Goal: Task Accomplishment & Management: Manage account settings

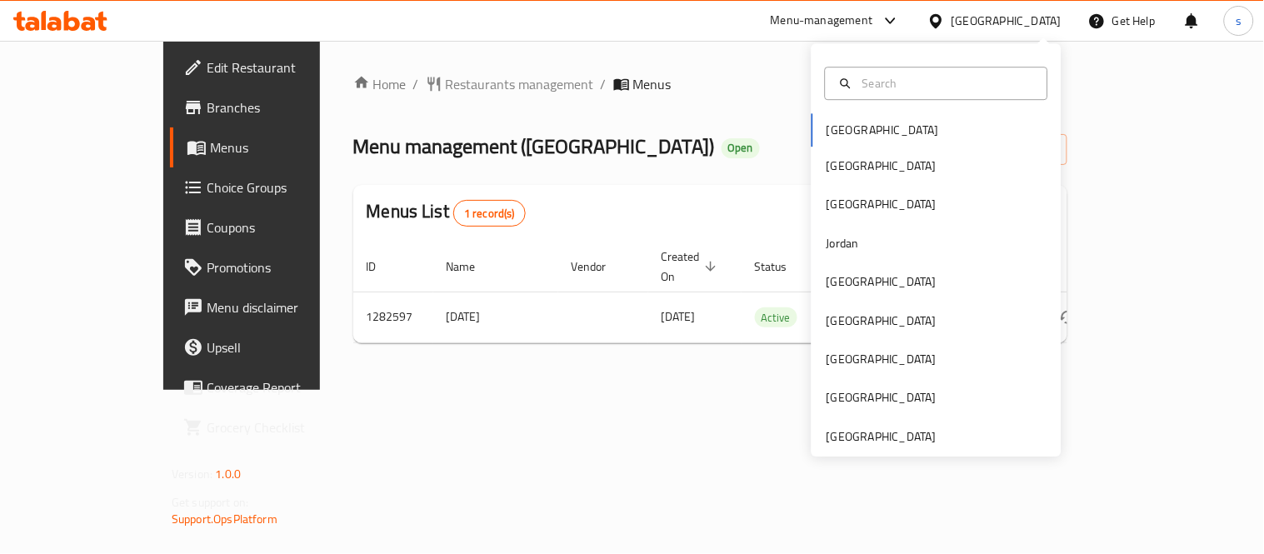
click at [661, 90] on ol "Home / Restaurants management / Menus" at bounding box center [710, 84] width 714 height 20
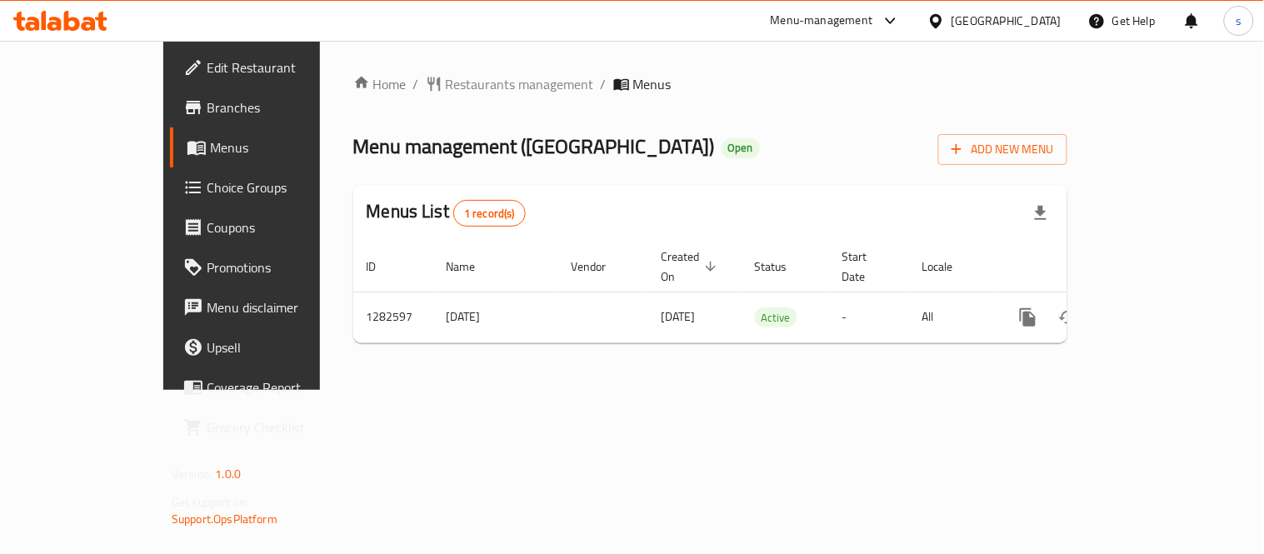
click at [900, 27] on icon at bounding box center [890, 21] width 20 height 20
click at [865, 186] on div "Restaurant-Management" at bounding box center [801, 184] width 157 height 38
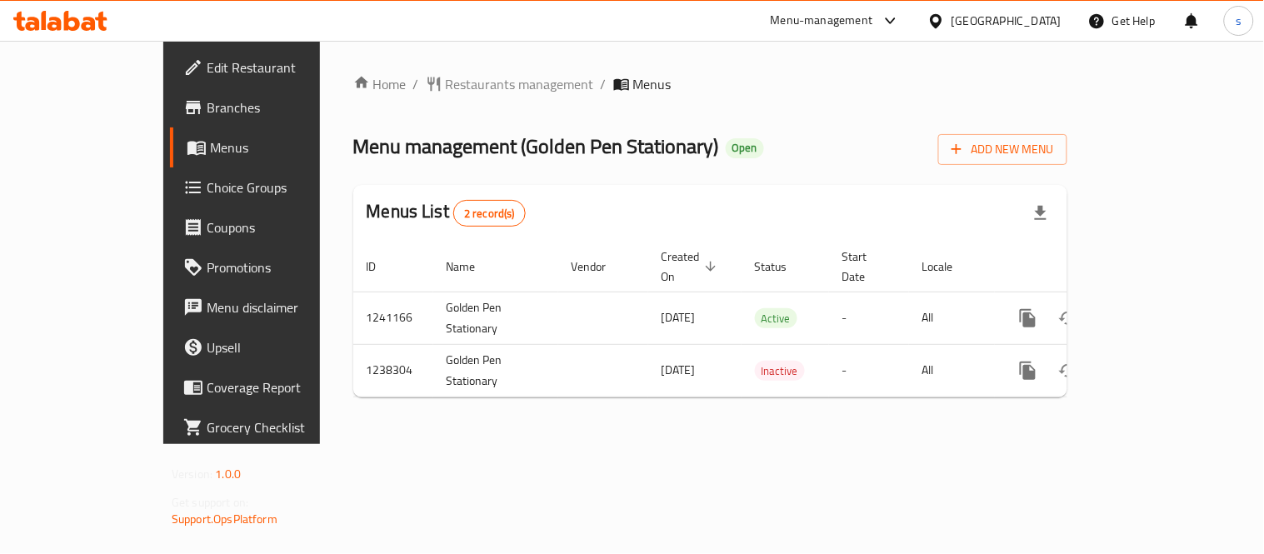
click at [951, 27] on div at bounding box center [939, 21] width 24 height 18
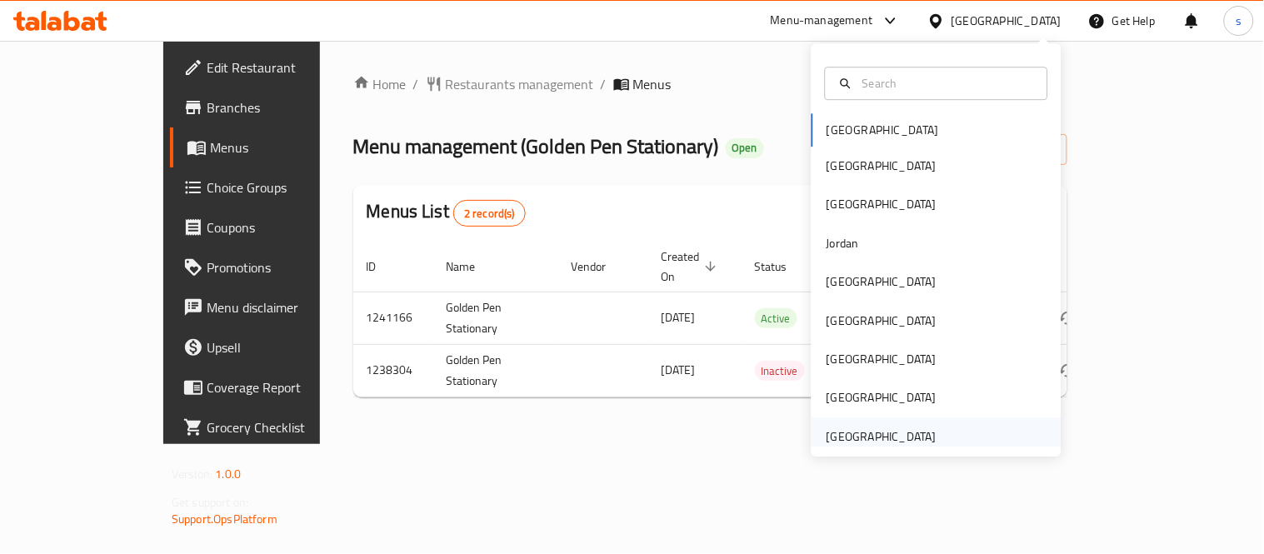
click at [902, 441] on div "[GEOGRAPHIC_DATA]" at bounding box center [881, 436] width 110 height 18
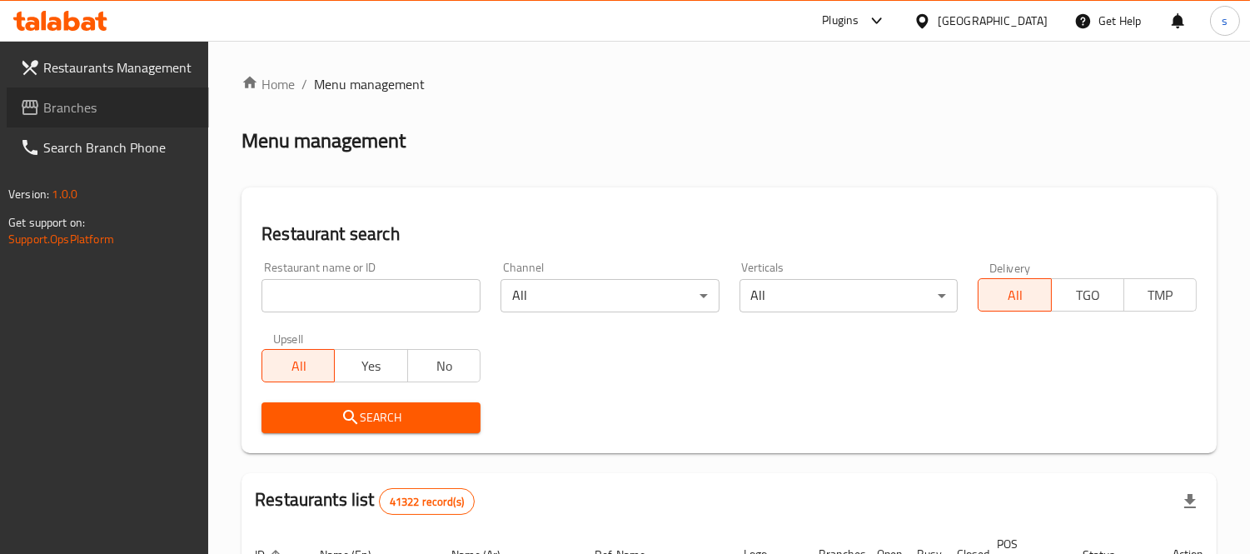
click at [86, 122] on link "Branches" at bounding box center [108, 107] width 202 height 40
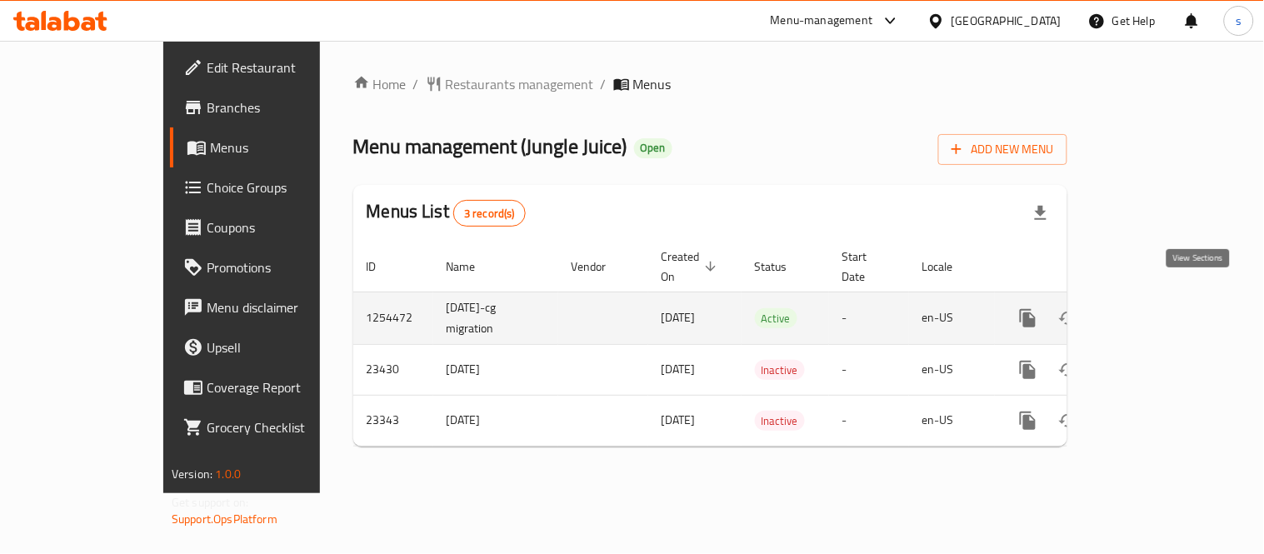
click at [1158, 308] on icon "enhanced table" at bounding box center [1148, 318] width 20 height 20
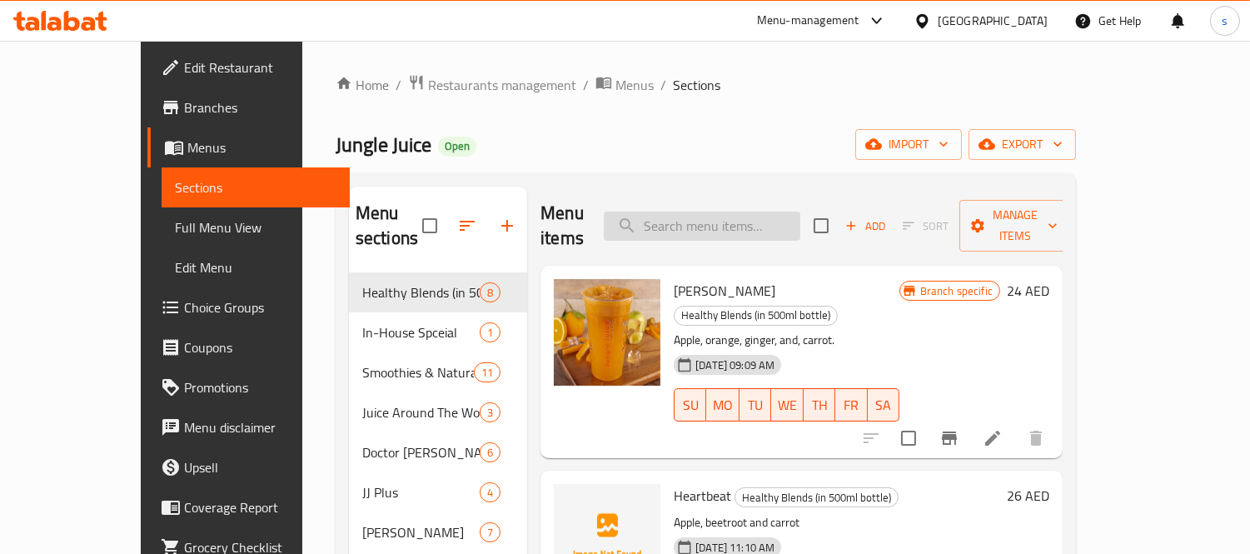
click at [708, 227] on input "search" at bounding box center [702, 226] width 197 height 29
paste input "TipTop"
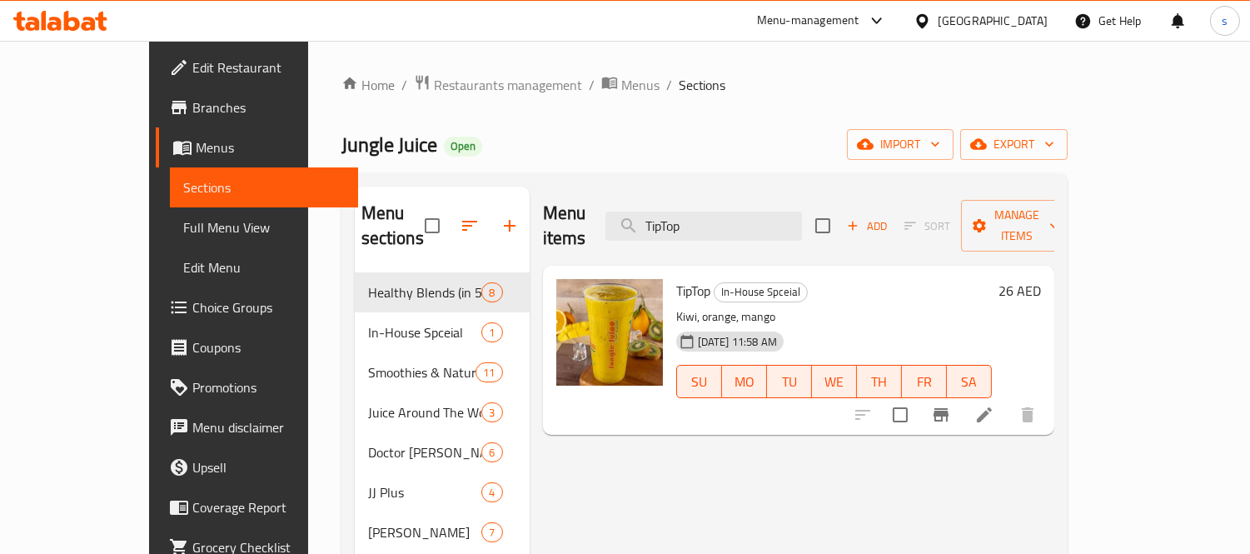
type input "TipTop"
click at [995, 405] on icon at bounding box center [985, 415] width 20 height 20
